Goal: Information Seeking & Learning: Understand process/instructions

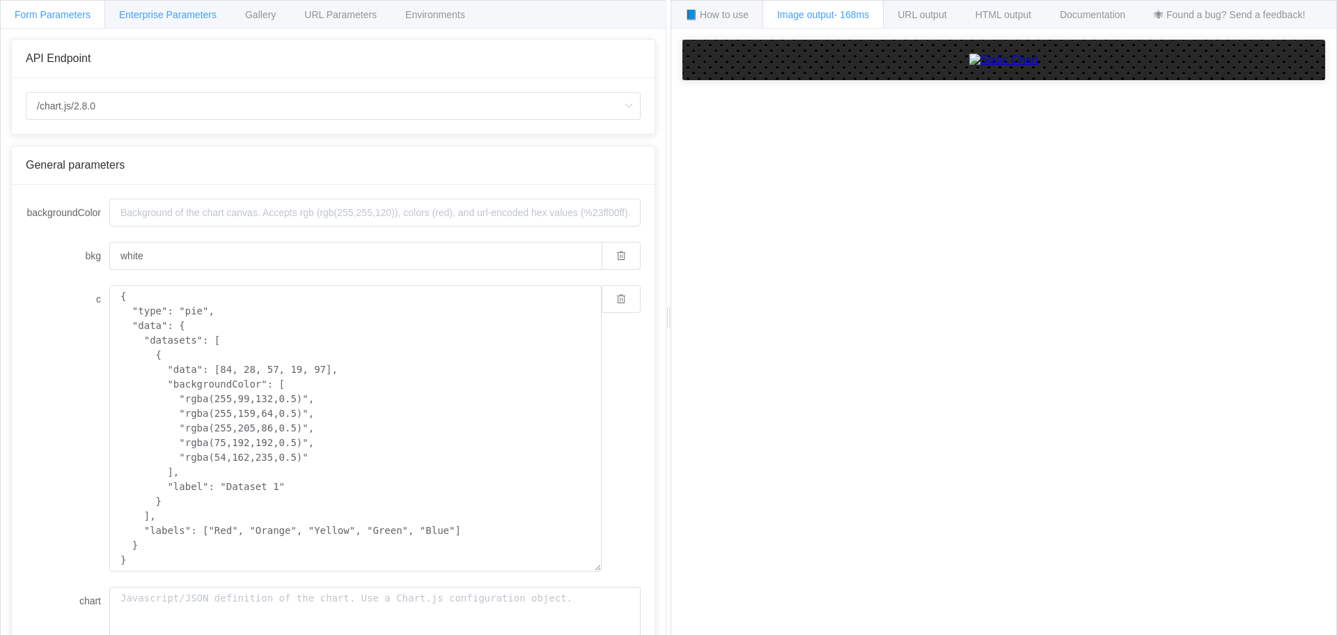
click at [169, 13] on span "Enterprise Parameters" at bounding box center [168, 14] width 98 height 11
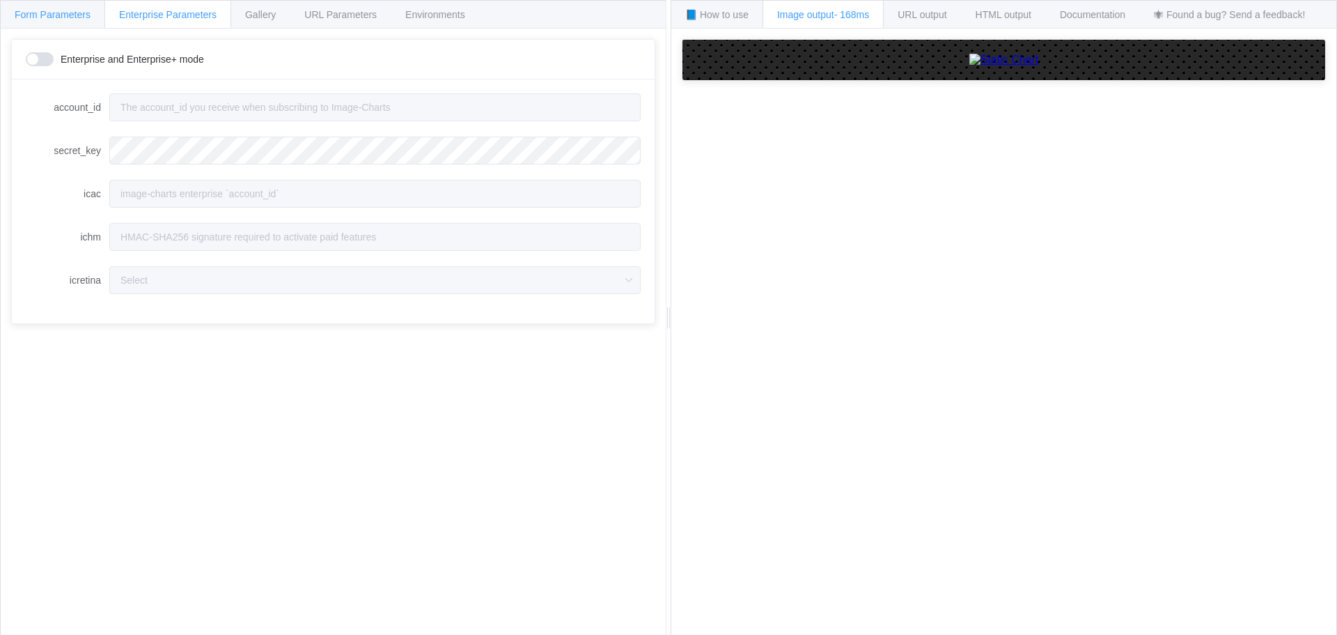
click at [63, 16] on span "Form Parameters" at bounding box center [53, 14] width 76 height 11
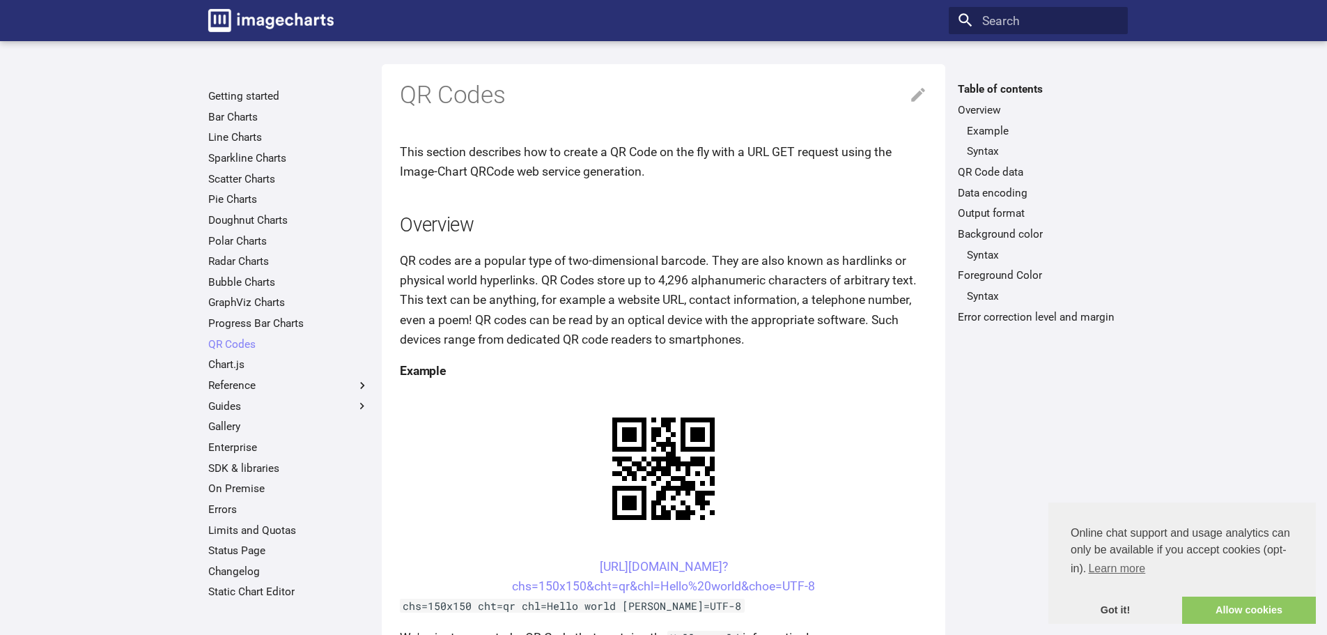
scroll to position [139, 0]
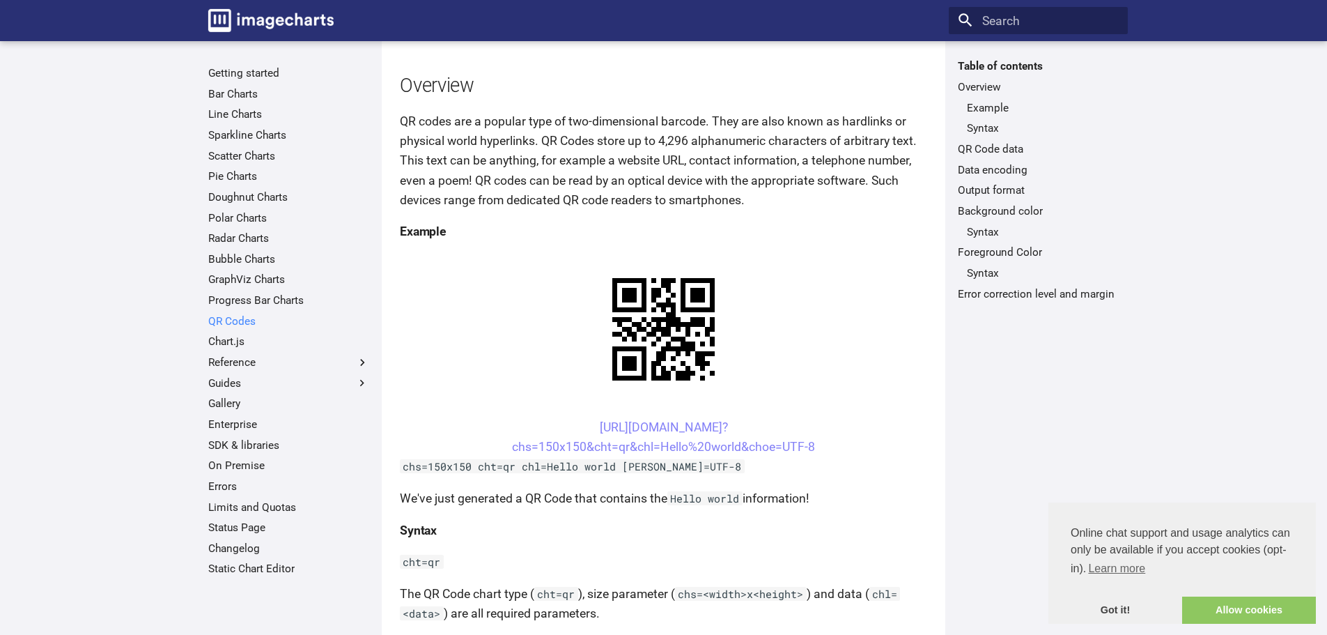
click at [237, 320] on link "QR Codes" at bounding box center [288, 321] width 161 height 14
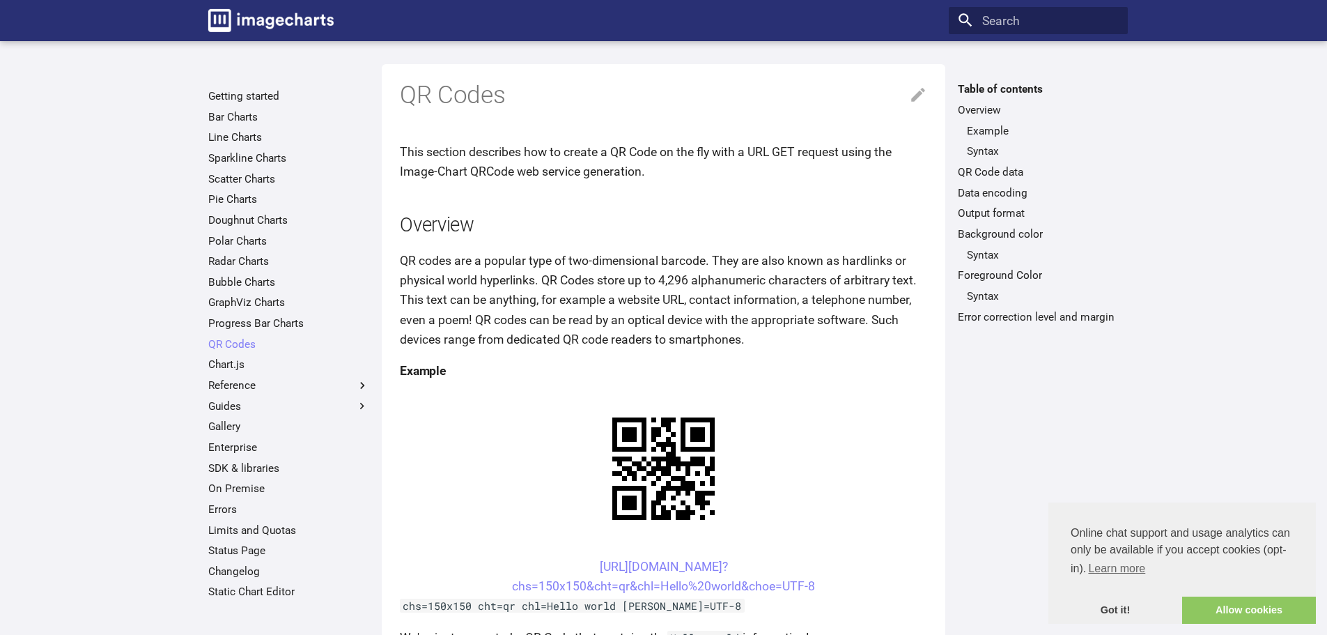
scroll to position [139, 0]
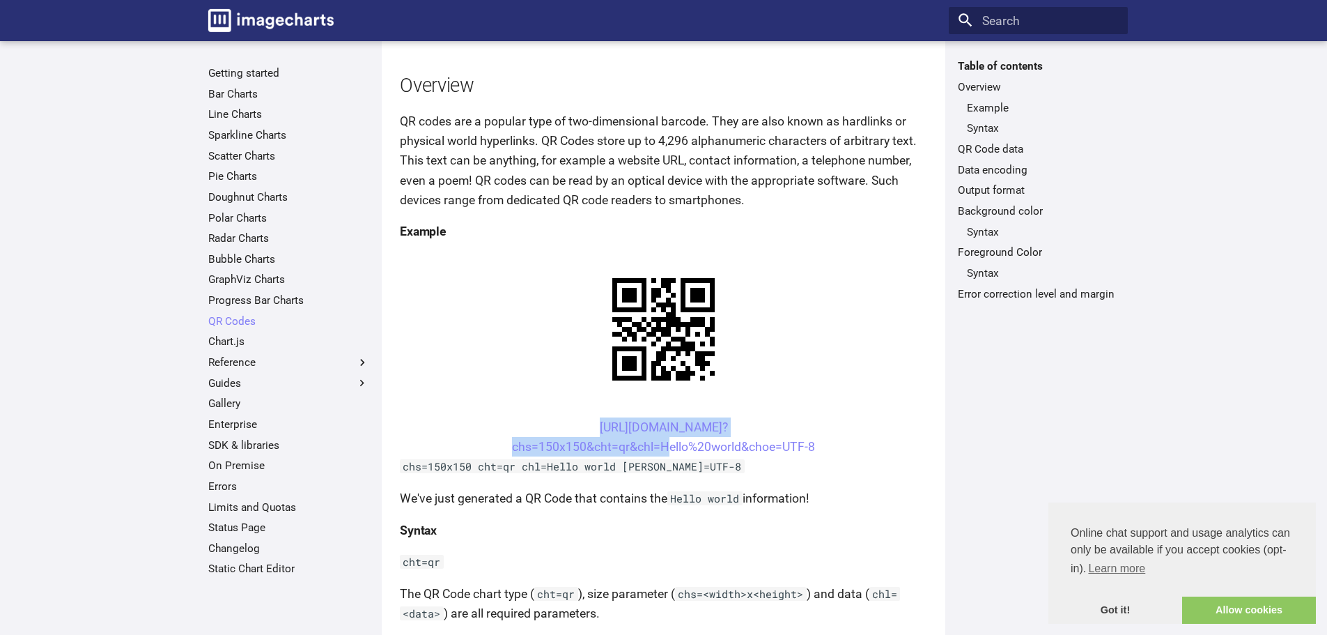
drag, startPoint x: 566, startPoint y: 423, endPoint x: 660, endPoint y: 455, distance: 98.7
click at [660, 455] on center "https://image-charts.com/chart? chs=150x150&cht=qr&chl=Hello%20world&choe=UTF-8" at bounding box center [663, 436] width 527 height 39
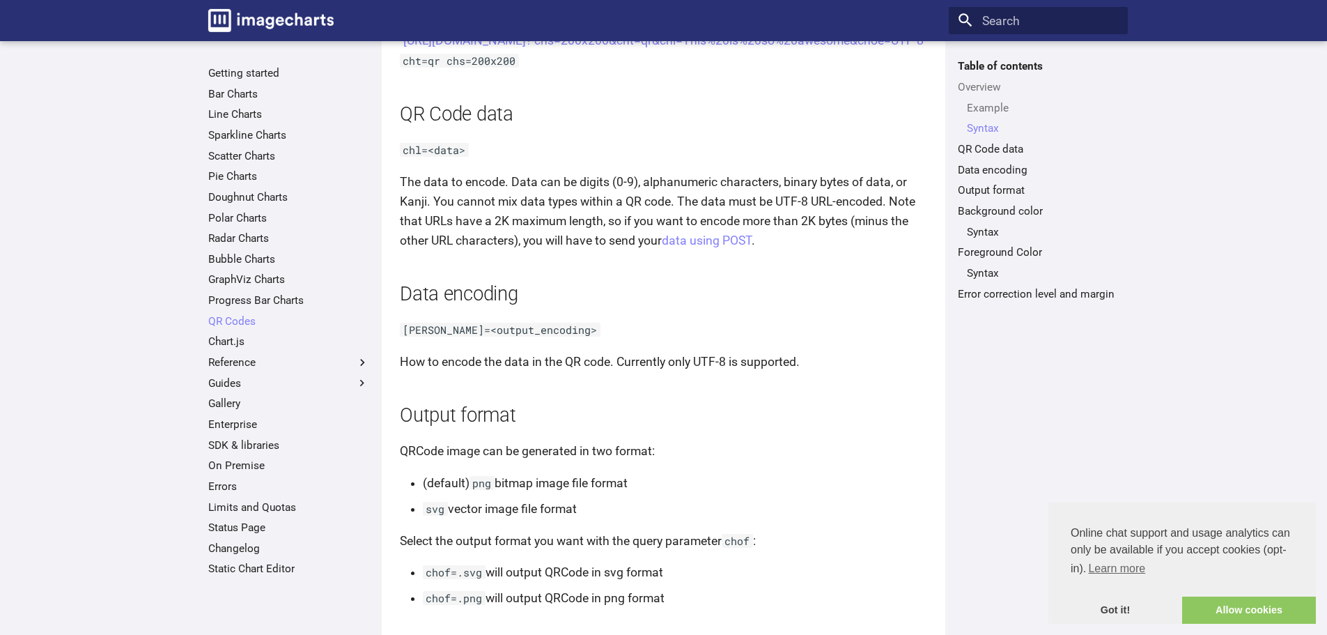
scroll to position [905, 0]
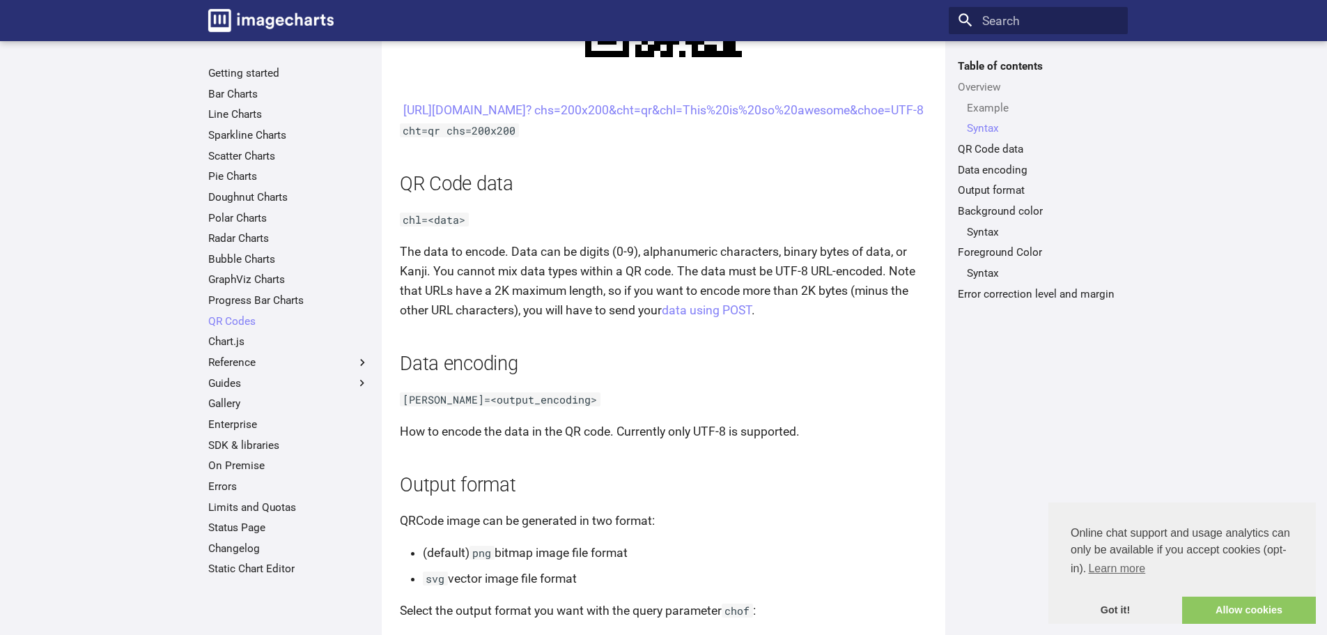
click at [902, 441] on p "How to encode the data in the QR code. Currently only UTF-8 is supported." at bounding box center [663, 431] width 527 height 20
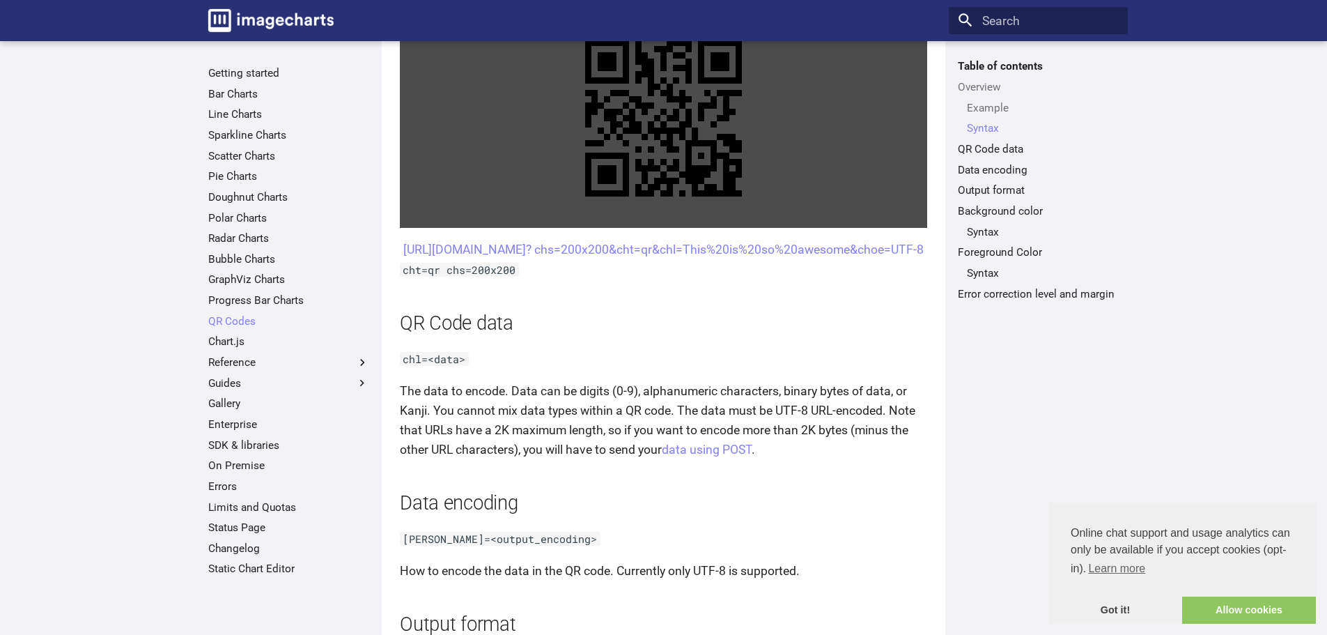
scroll to position [697, 0]
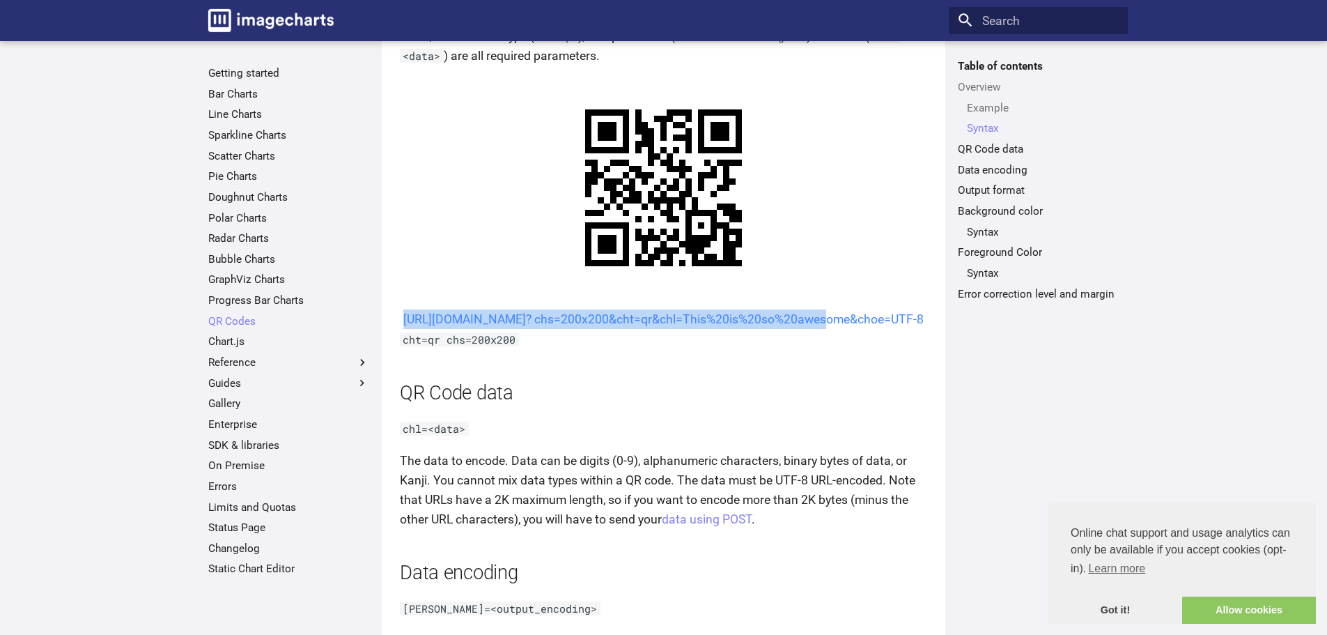
drag, startPoint x: 550, startPoint y: 316, endPoint x: 668, endPoint y: 339, distance: 119.8
click at [668, 329] on center "https://image-charts.com/chart? chs=200x200&cht=qr&chl=This%20is%20so%20awesome…" at bounding box center [663, 319] width 527 height 20
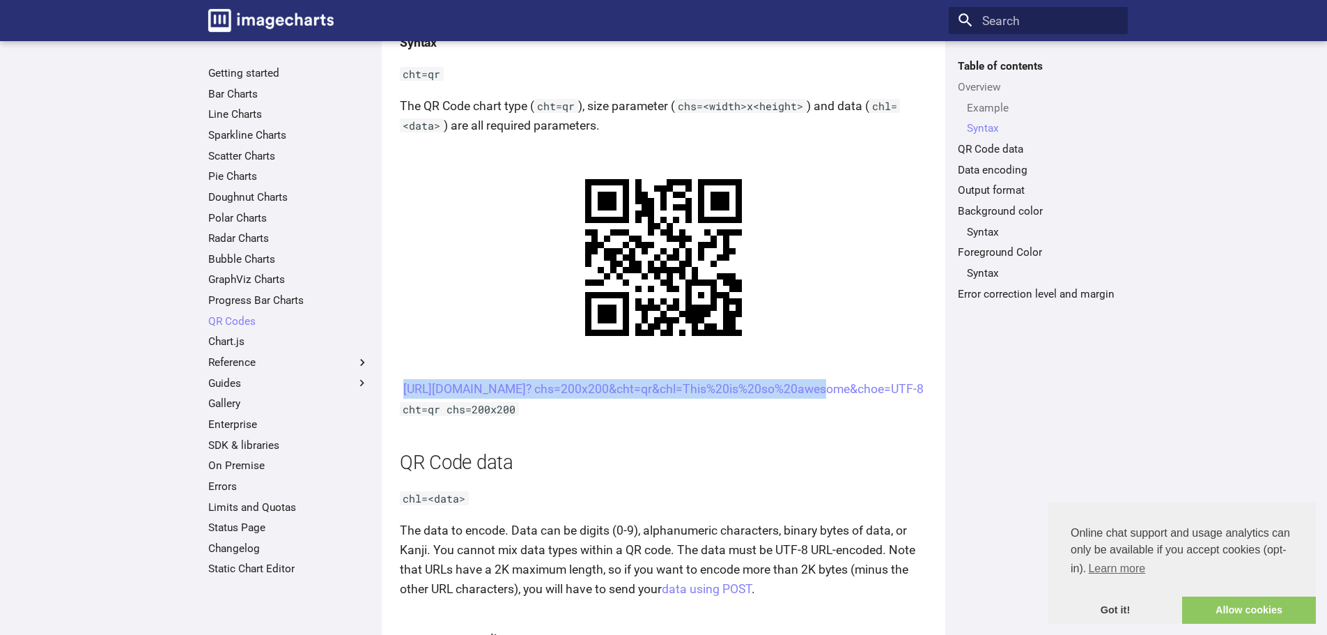
scroll to position [557, 0]
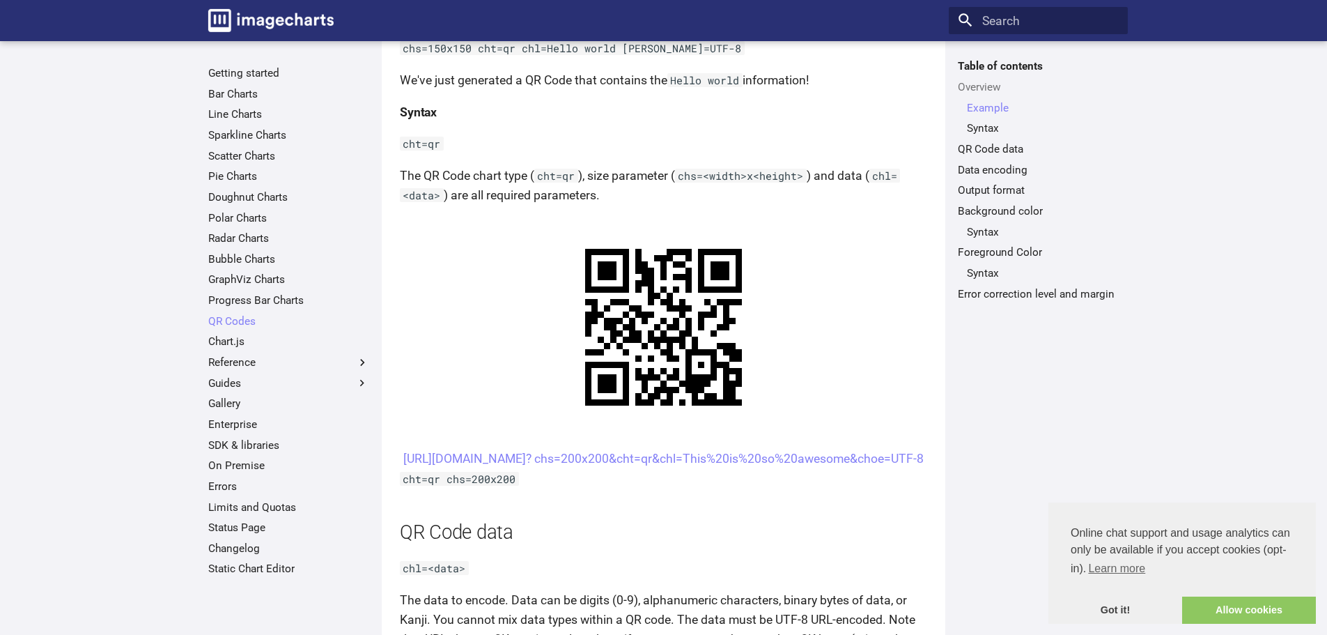
click at [890, 468] on center "https://image-charts.com/chart? chs=200x200&cht=qr&chl=This%20is%20so%20awesome…" at bounding box center [663, 459] width 527 height 20
drag, startPoint x: 542, startPoint y: 453, endPoint x: 615, endPoint y: 486, distance: 80.4
click at [615, 468] on center "https://image-charts.com/chart? chs=200x200&cht=qr&chl=This%20is%20so%20awesome…" at bounding box center [663, 459] width 527 height 20
copy link "https://image-charts.com/chart? chs=200x200&cht=qr&chl="
